Goal: Task Accomplishment & Management: Manage account settings

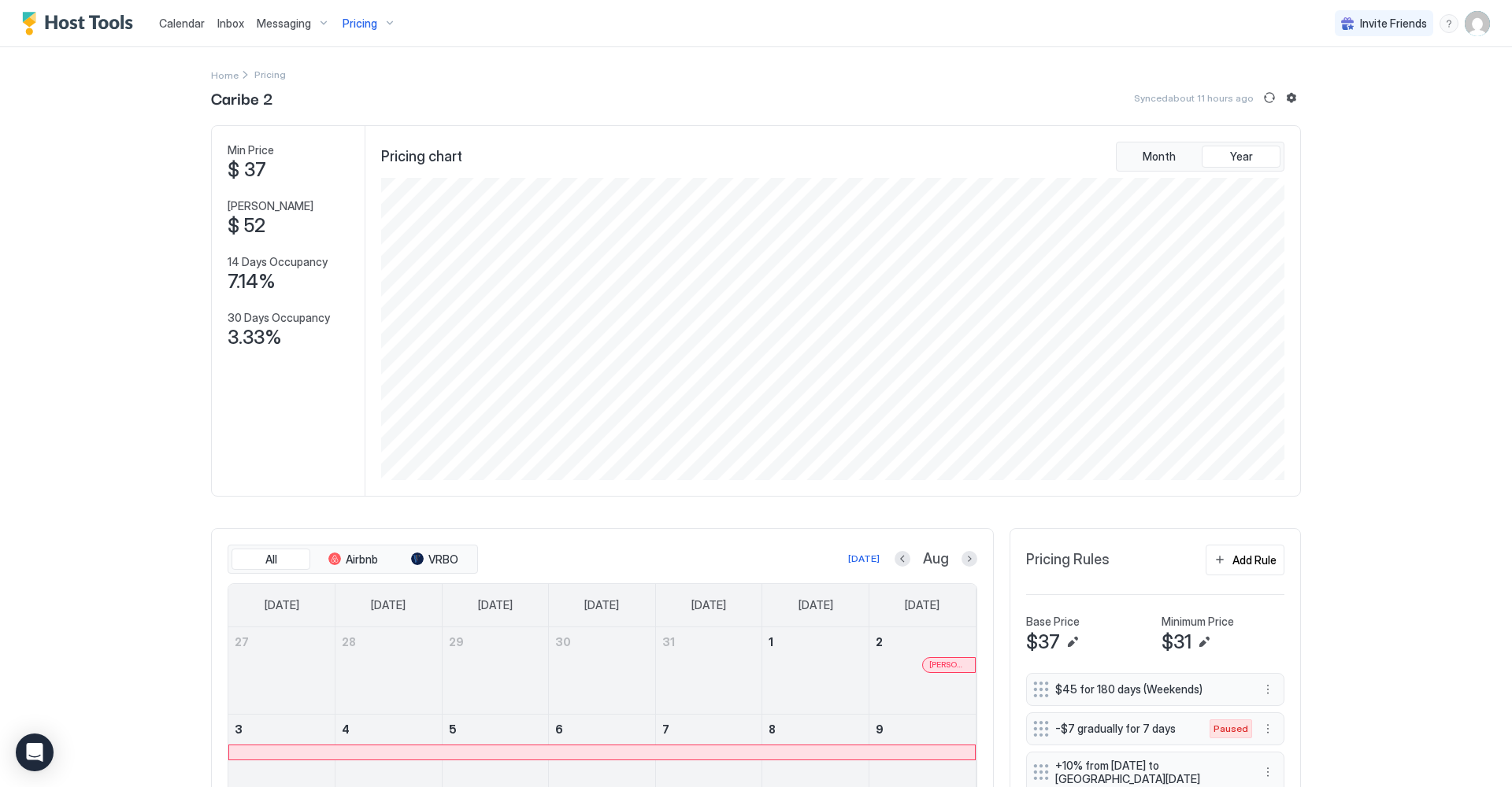
scroll to position [302, 906]
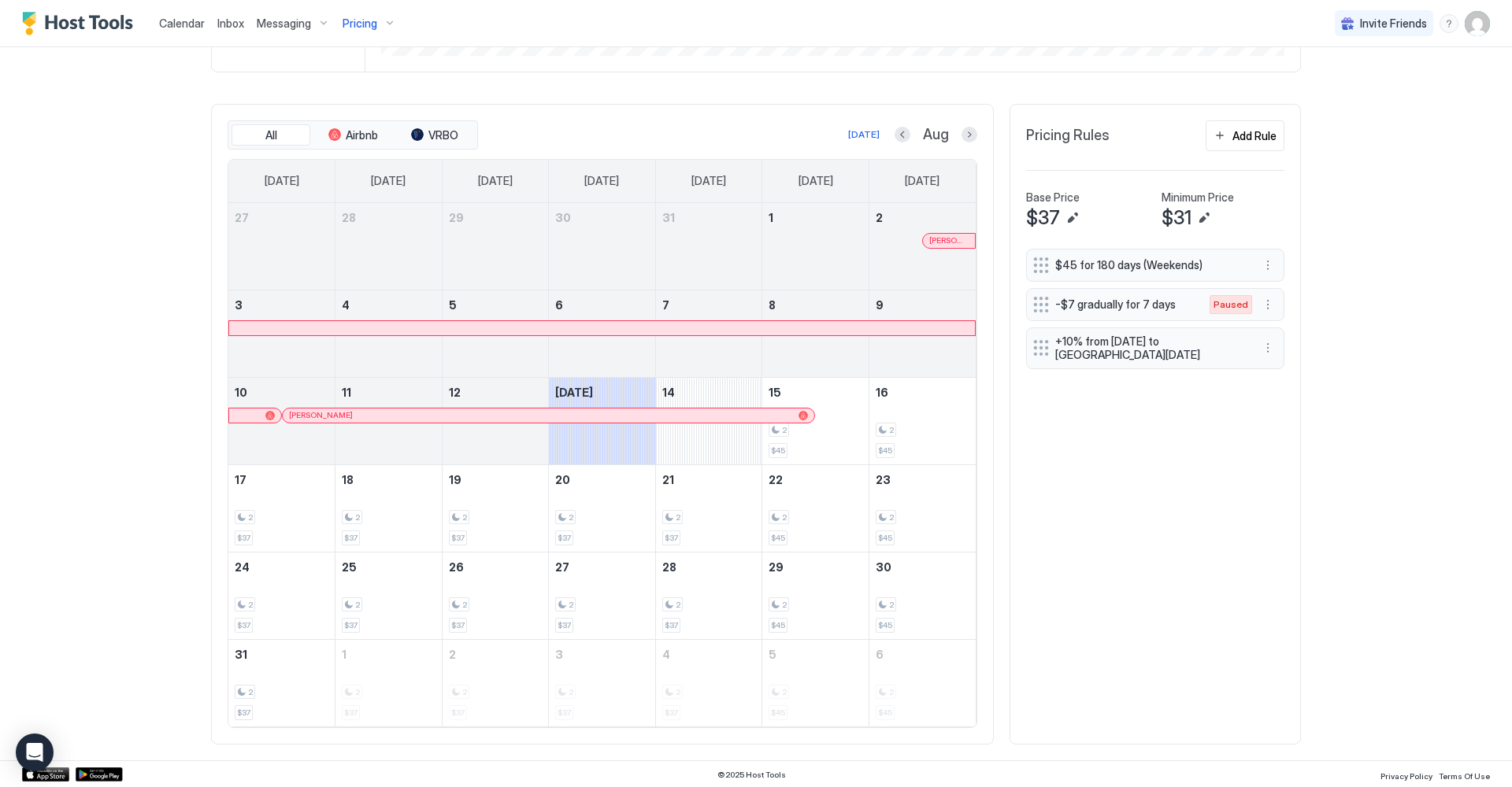
click at [1469, 25] on img "User profile" at bounding box center [1478, 24] width 25 height 25
click at [1358, 87] on div "Settings" at bounding box center [1389, 89] width 200 height 27
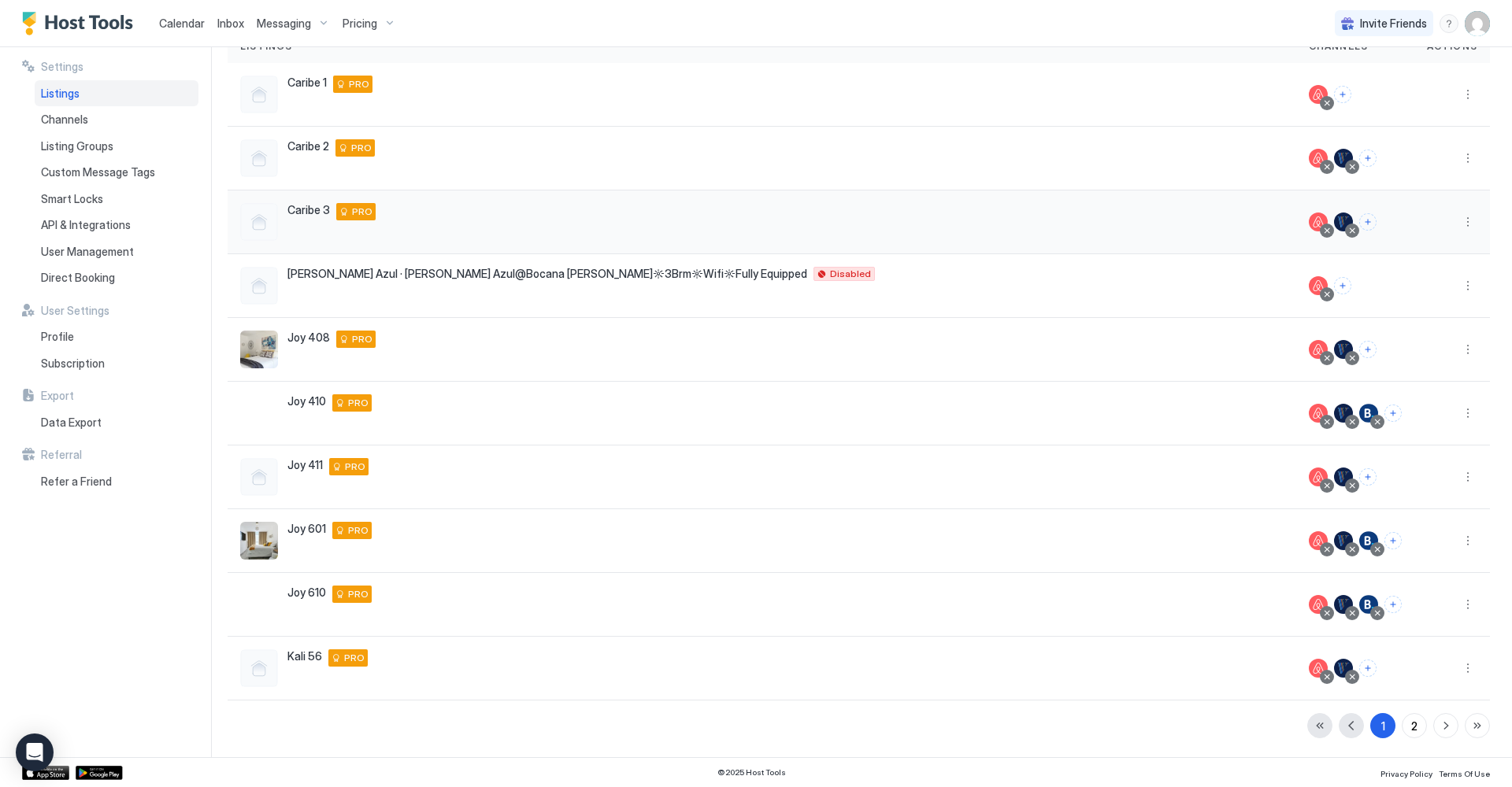
scroll to position [133, 0]
click at [1411, 725] on div "2" at bounding box center [1413, 726] width 6 height 16
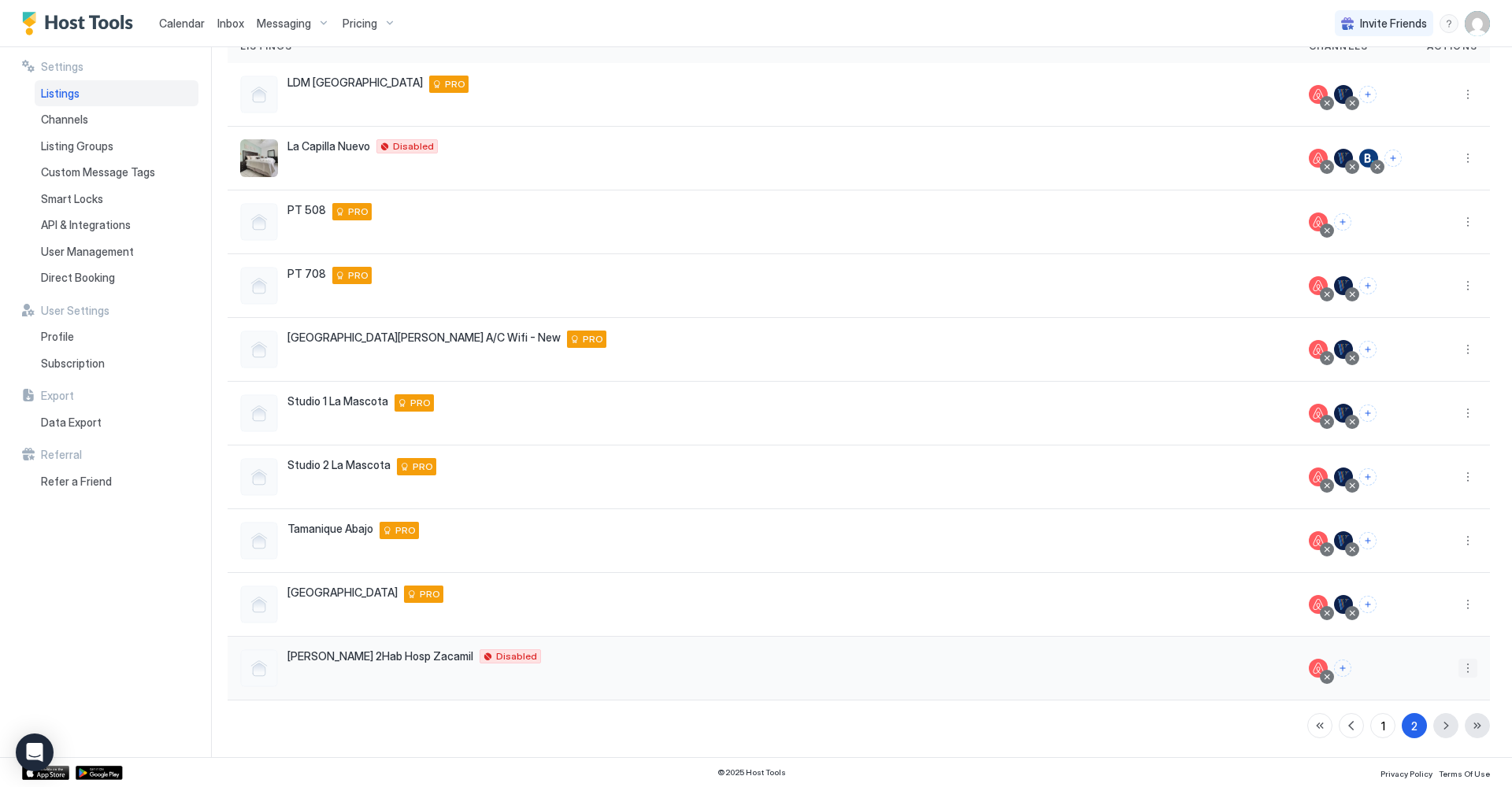
click at [1470, 672] on button "More options" at bounding box center [1468, 667] width 19 height 19
click at [1403, 686] on div "Listing Settings" at bounding box center [1376, 691] width 200 height 25
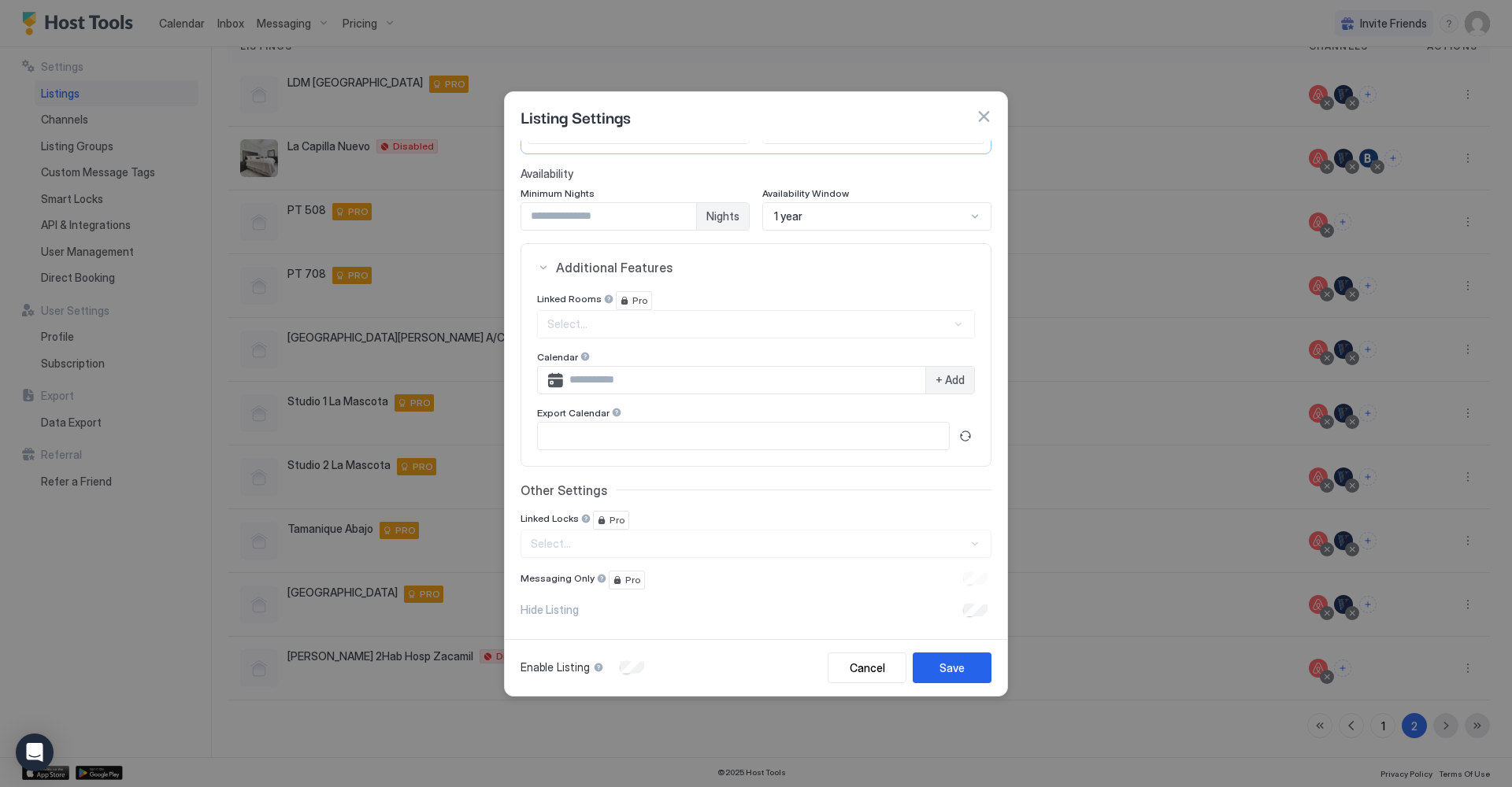
scroll to position [170, 0]
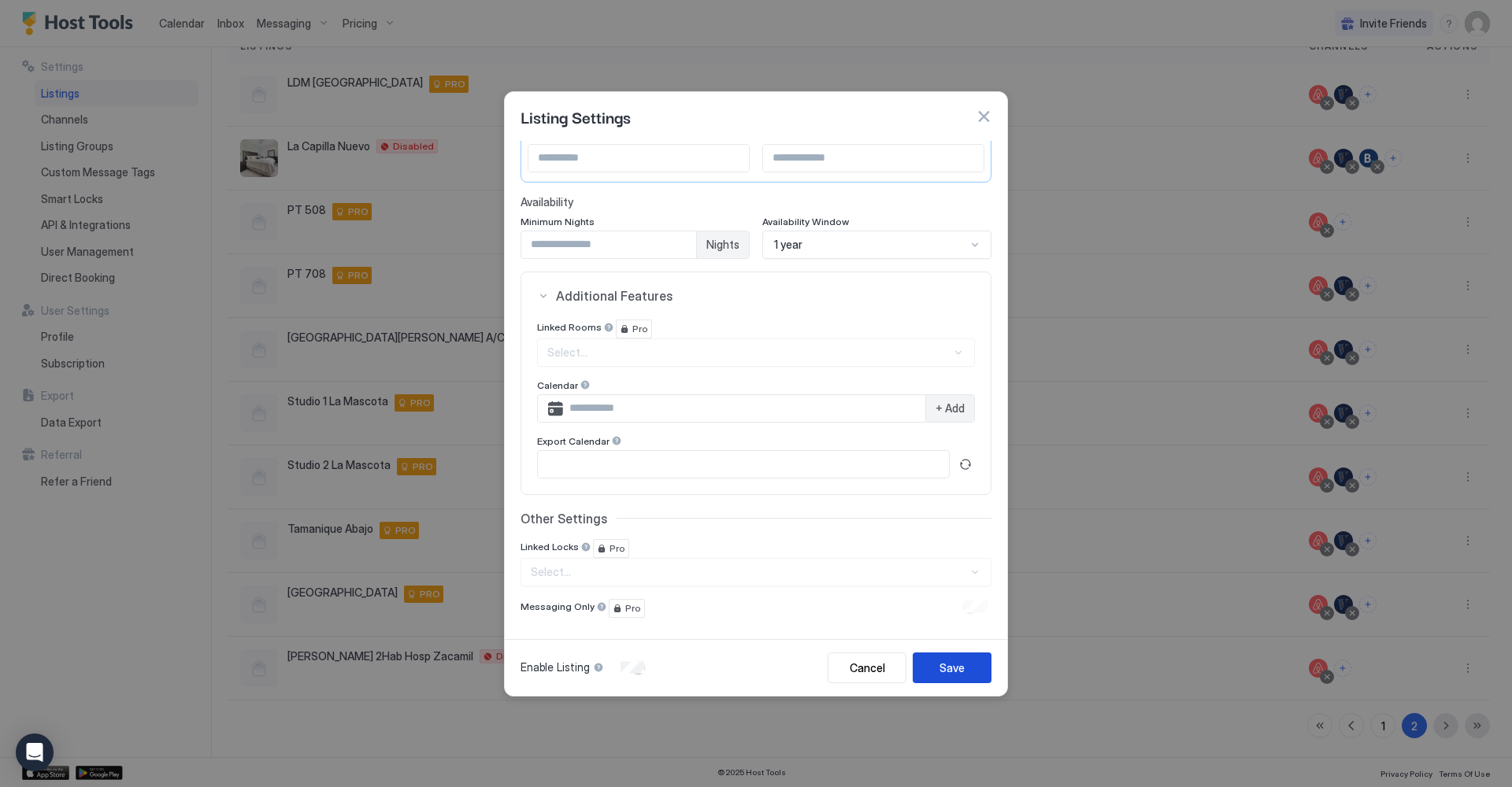
click at [955, 669] on div "Save" at bounding box center [952, 667] width 25 height 16
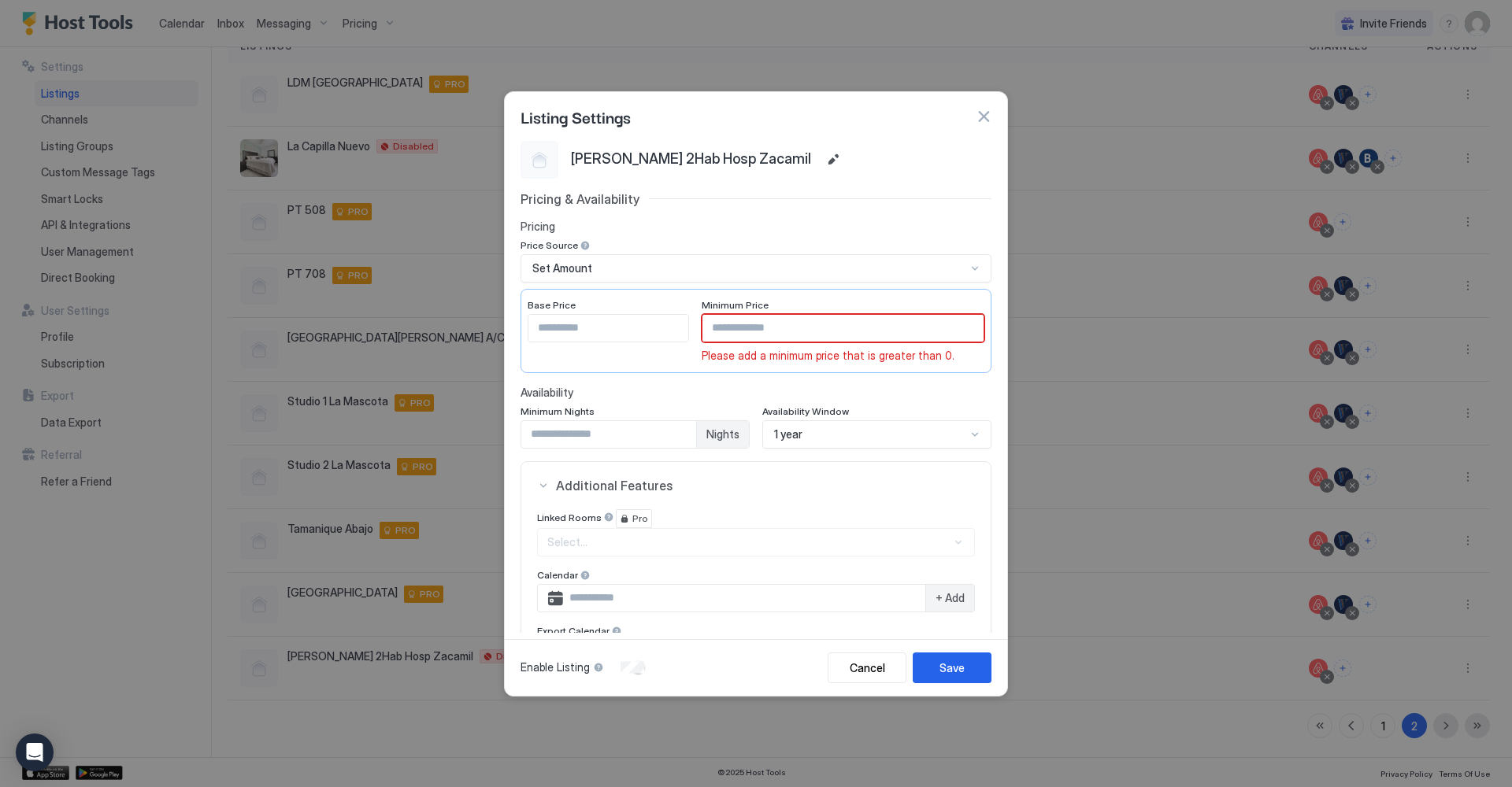
click at [759, 328] on input "Input Field" at bounding box center [843, 329] width 282 height 27
type input "**"
click at [682, 433] on input "*" at bounding box center [608, 435] width 175 height 27
click at [683, 430] on input "*" at bounding box center [608, 435] width 175 height 27
type input "*"
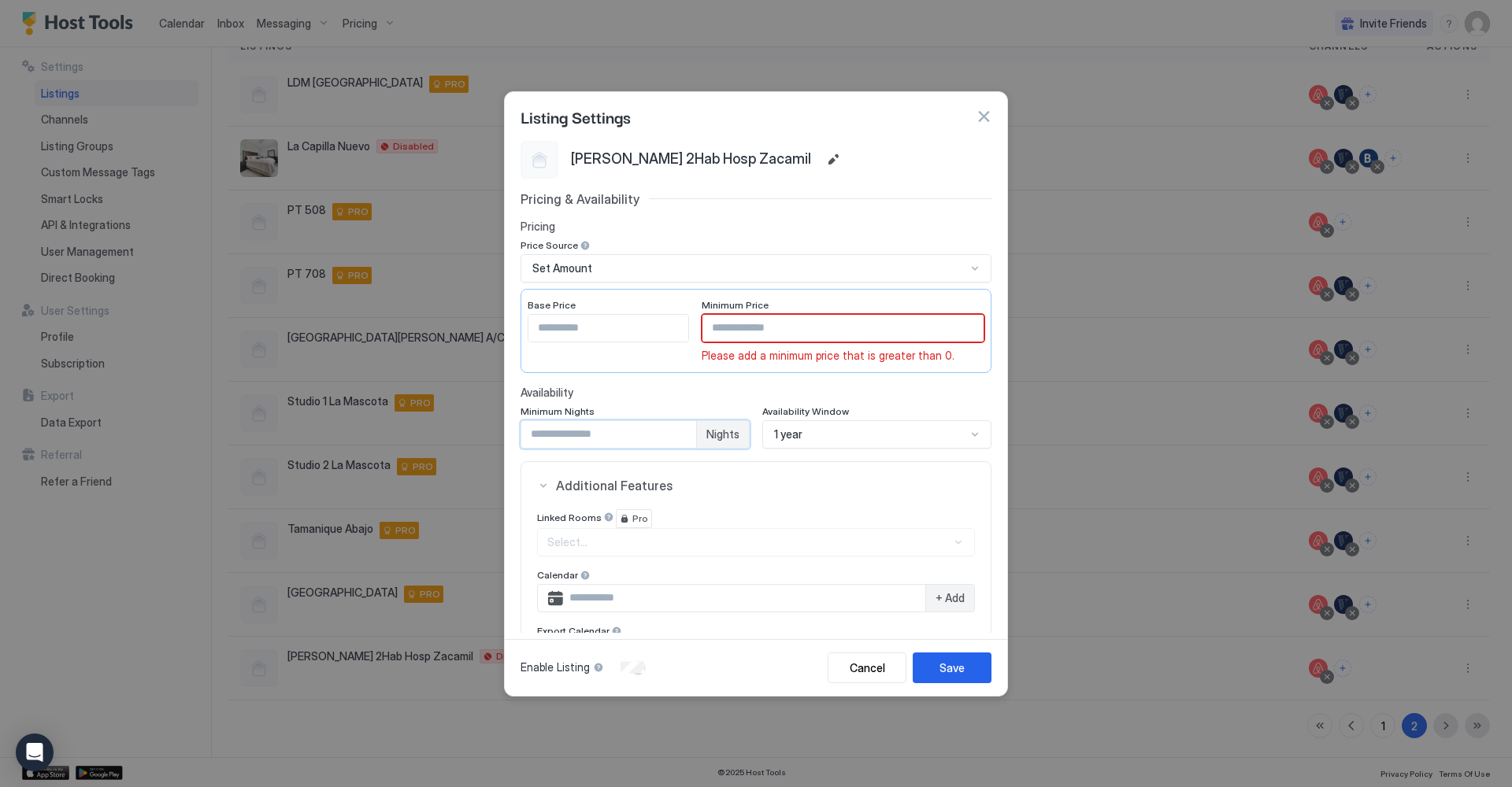
click at [683, 430] on input "*" at bounding box center [608, 435] width 175 height 27
click at [939, 657] on button "Save" at bounding box center [951, 667] width 79 height 31
